Goal: Find specific page/section: Find specific page/section

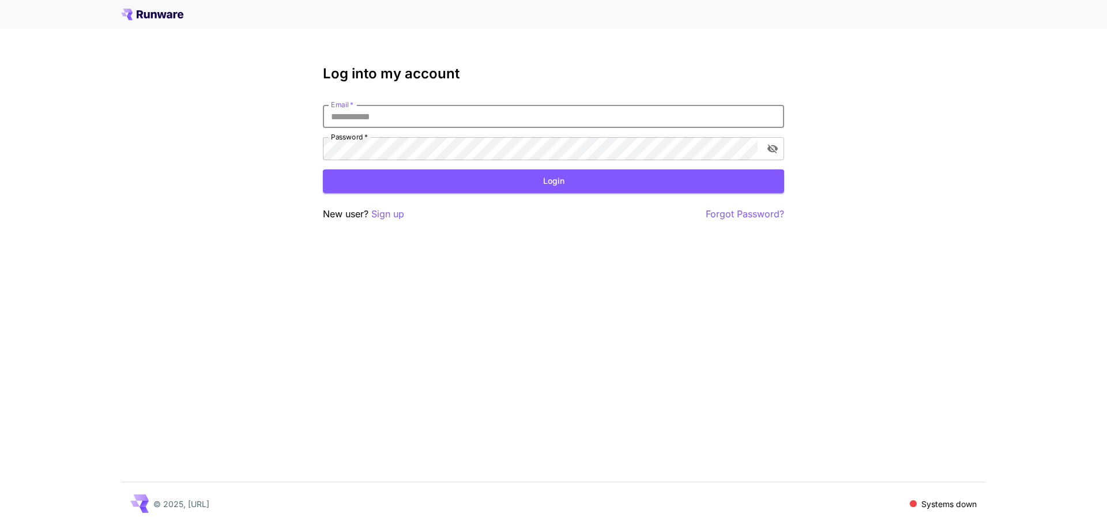
click at [438, 126] on input "Email   *" at bounding box center [553, 116] width 461 height 23
click at [440, 121] on input "Email   *" at bounding box center [553, 116] width 461 height 23
type input "**********"
click button "Login" at bounding box center [553, 182] width 461 height 24
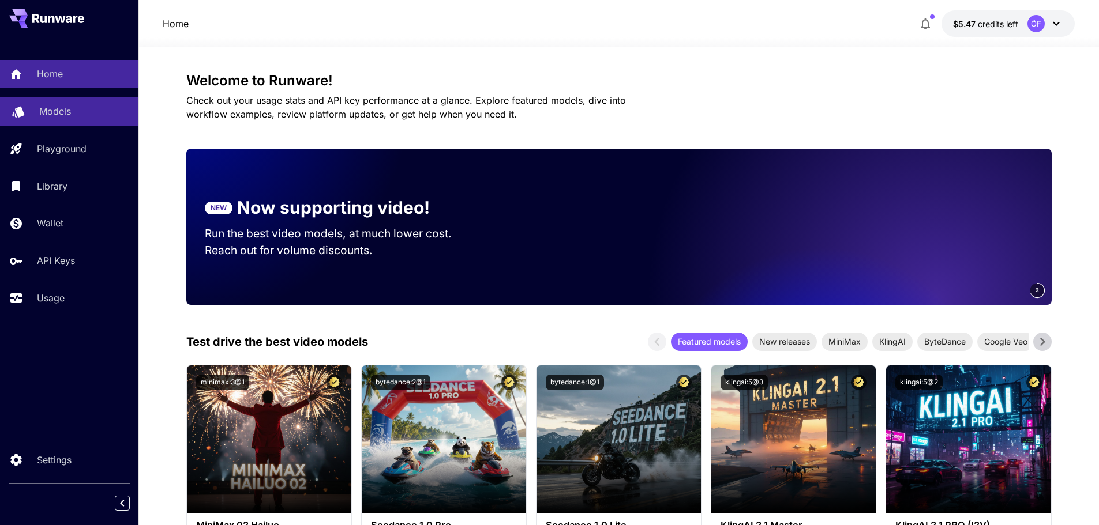
click at [70, 112] on p "Models" at bounding box center [55, 111] width 32 height 14
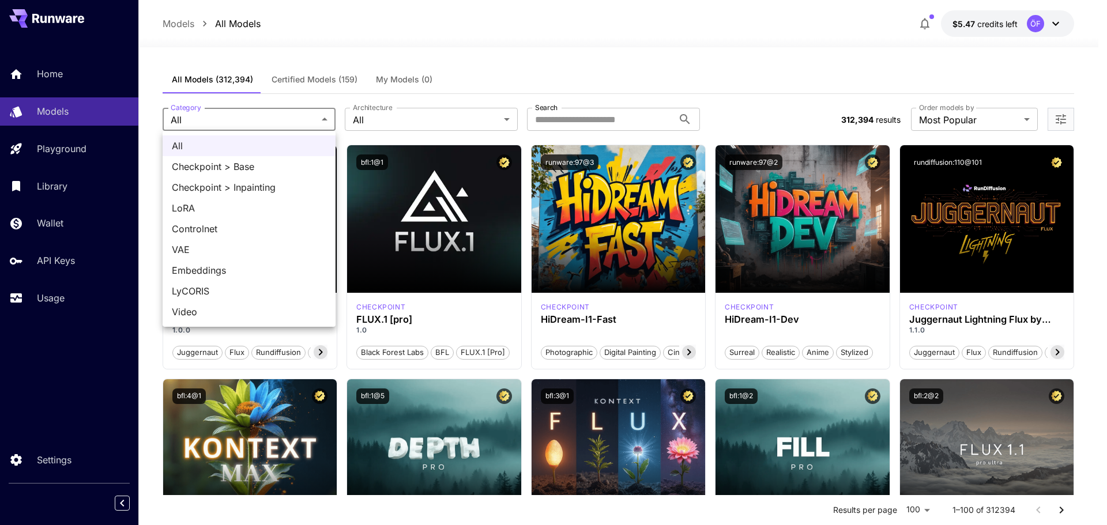
click at [711, 91] on div at bounding box center [553, 262] width 1107 height 525
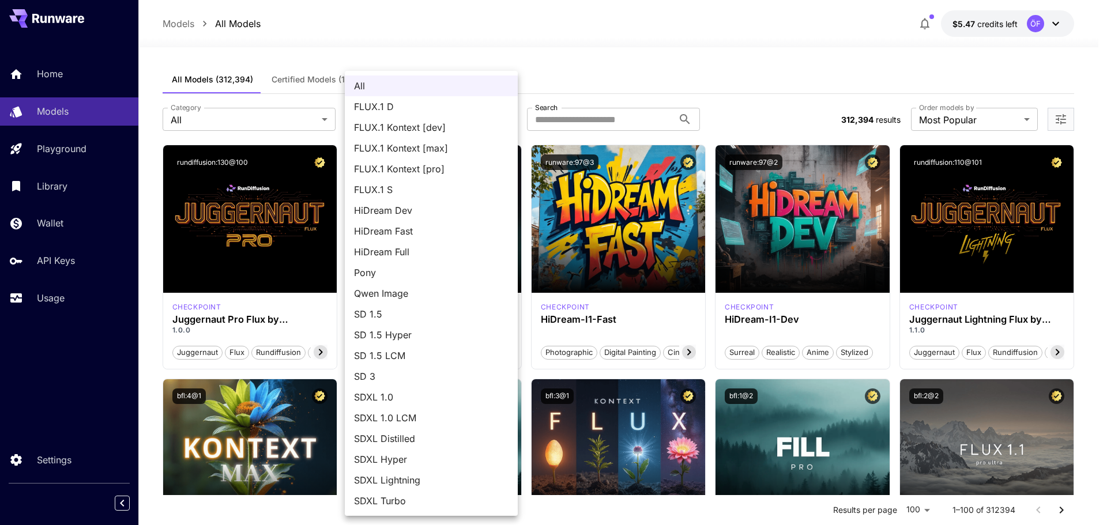
click at [726, 90] on div at bounding box center [553, 262] width 1107 height 525
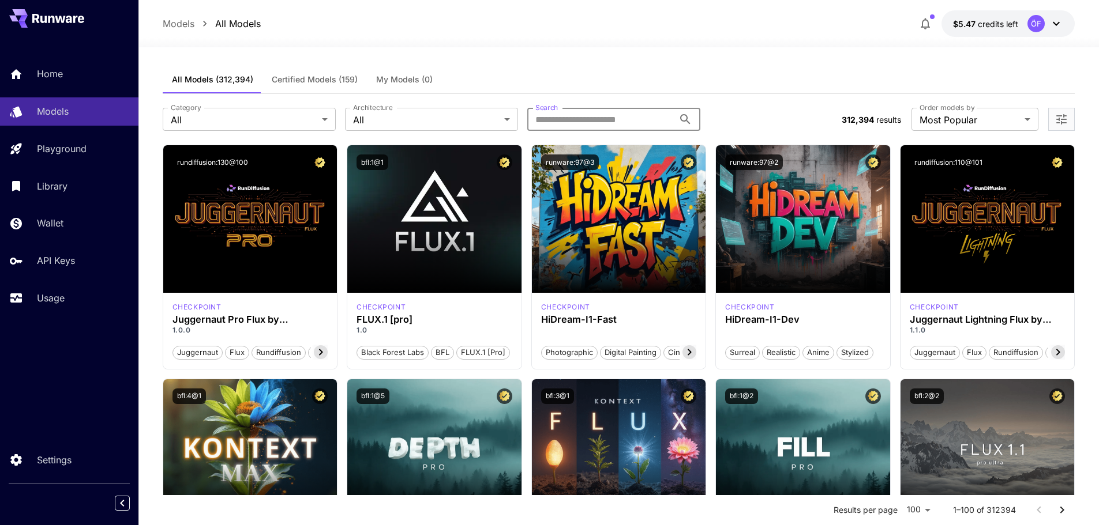
click at [612, 117] on input "Search" at bounding box center [600, 119] width 146 height 23
click at [668, 88] on div "All Models (312,394) Certified Models (159) My Models (0)" at bounding box center [619, 80] width 912 height 28
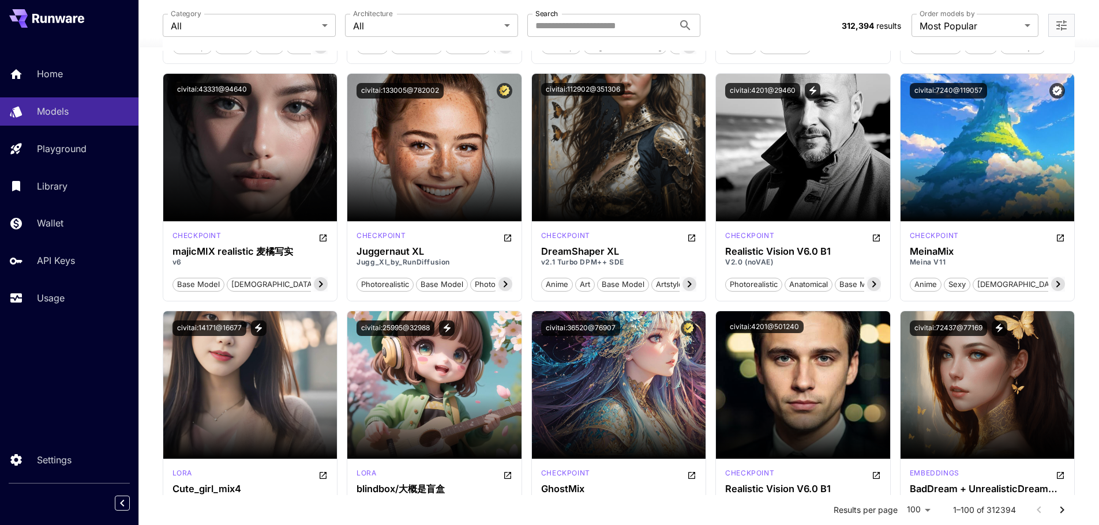
scroll to position [1903, 0]
